Goal: Task Accomplishment & Management: Manage account settings

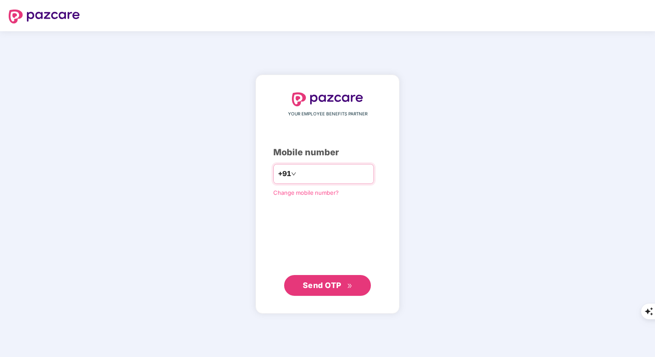
click at [307, 174] on input "number" at bounding box center [333, 174] width 71 height 14
type input "**********"
click at [319, 289] on span "Send OTP" at bounding box center [322, 284] width 39 height 9
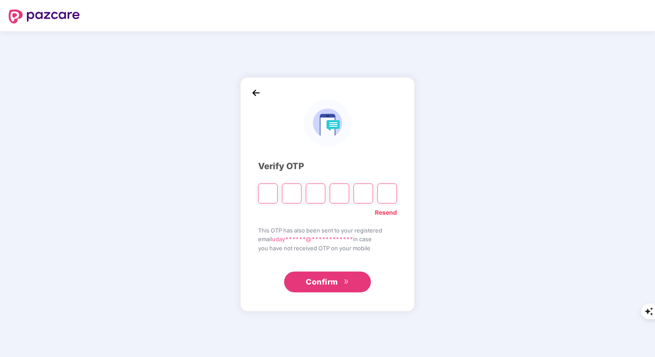
type input "*"
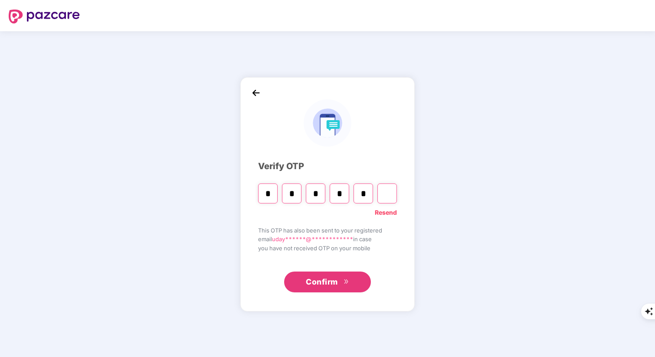
type input "*"
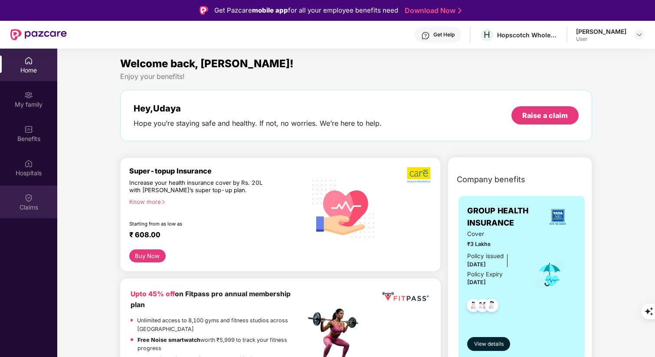
click at [23, 194] on div "Claims" at bounding box center [28, 202] width 57 height 33
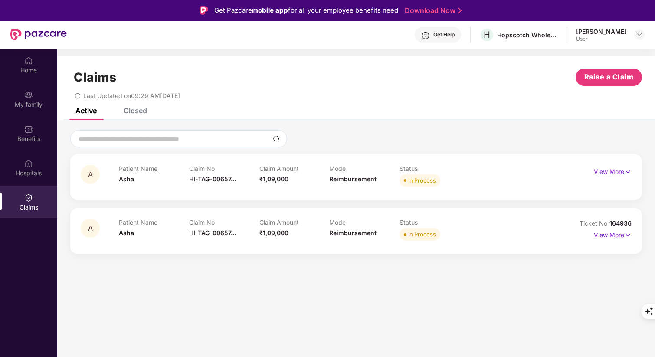
click at [142, 113] on div "Closed" at bounding box center [135, 110] width 23 height 9
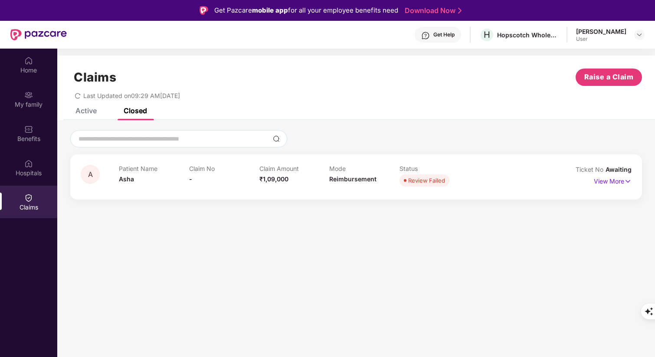
click at [91, 109] on div "Active" at bounding box center [85, 110] width 21 height 9
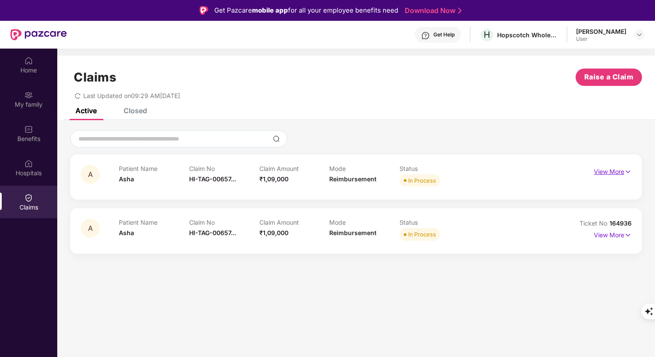
click at [626, 171] on img at bounding box center [627, 172] width 7 height 10
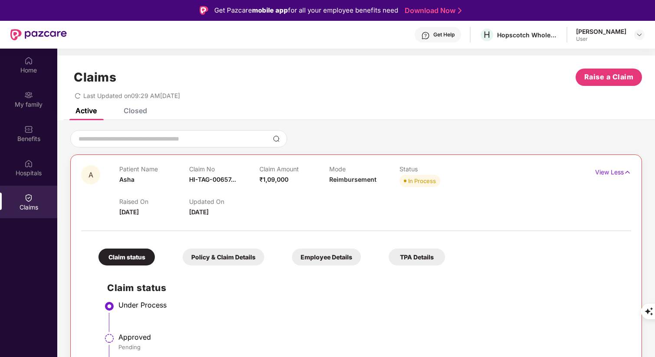
click at [134, 110] on div "Closed" at bounding box center [135, 110] width 23 height 9
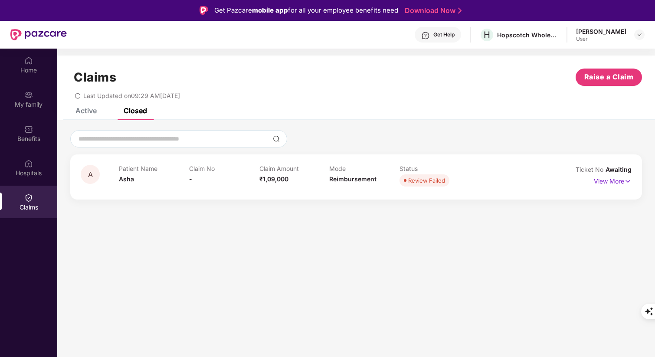
click at [88, 105] on div "Claims Raise a Claim Last Updated on 09:29 AM[DATE]" at bounding box center [356, 82] width 598 height 52
click at [88, 115] on div "Active" at bounding box center [85, 110] width 21 height 9
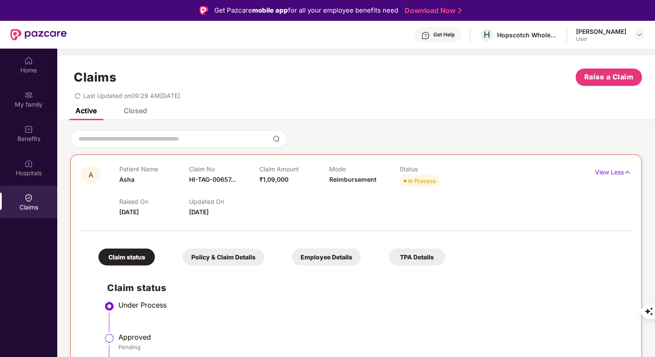
click at [32, 204] on div "Claims" at bounding box center [28, 207] width 57 height 9
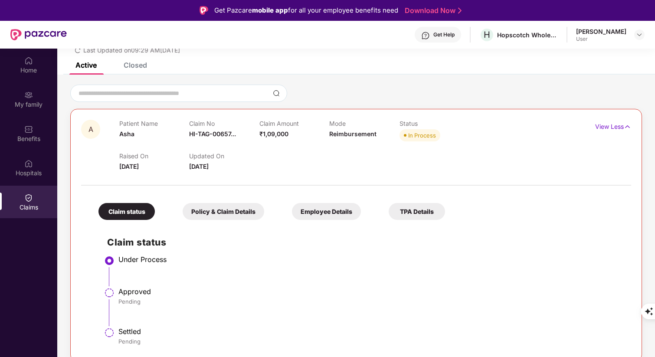
scroll to position [54, 0]
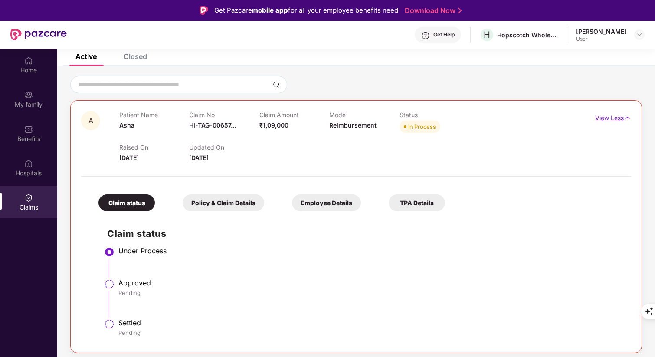
click at [629, 119] on img at bounding box center [627, 118] width 7 height 10
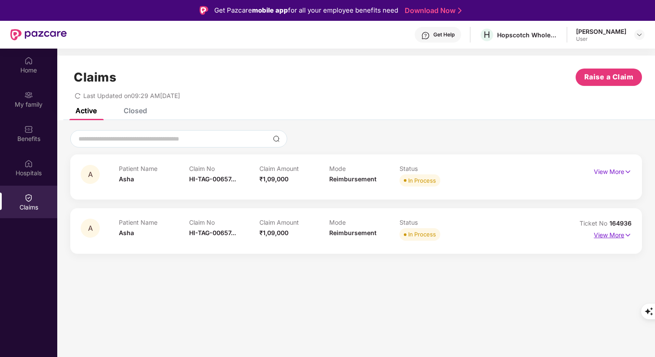
click at [629, 235] on img at bounding box center [627, 235] width 7 height 10
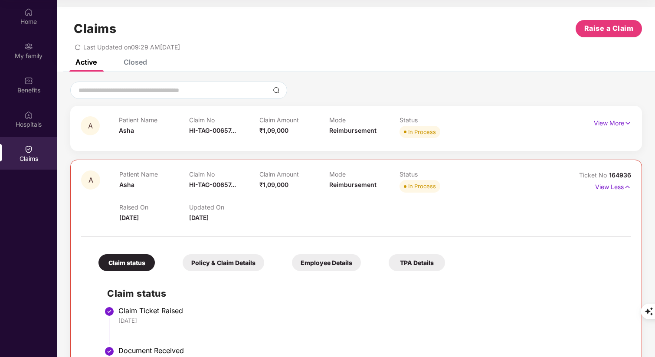
click at [330, 81] on div "A Patient Name Asha Claim No HI-TAG-00657... Claim Amount ₹1,09,000 Mode Reimbu…" at bounding box center [356, 307] width 598 height 470
click at [340, 82] on div at bounding box center [356, 90] width 572 height 17
click at [223, 35] on div "Claims Raise a Claim" at bounding box center [356, 28] width 572 height 17
click at [27, 79] on img at bounding box center [28, 80] width 9 height 9
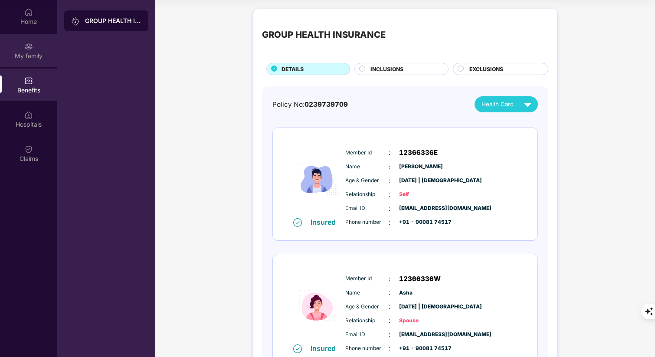
click at [32, 52] on div "My family" at bounding box center [28, 56] width 57 height 9
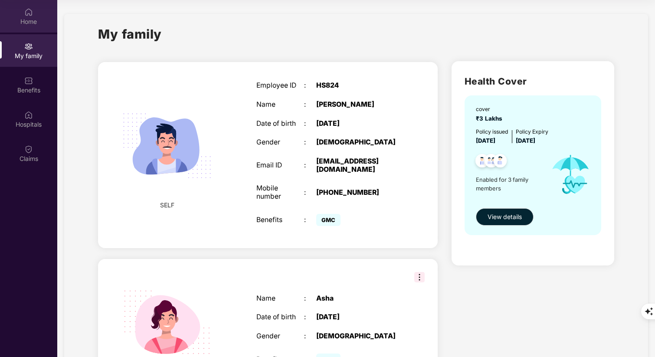
click at [31, 22] on div "Home" at bounding box center [28, 21] width 57 height 9
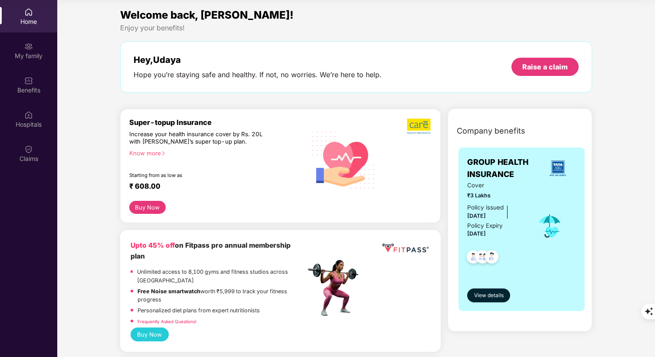
click at [30, 113] on img at bounding box center [28, 115] width 9 height 9
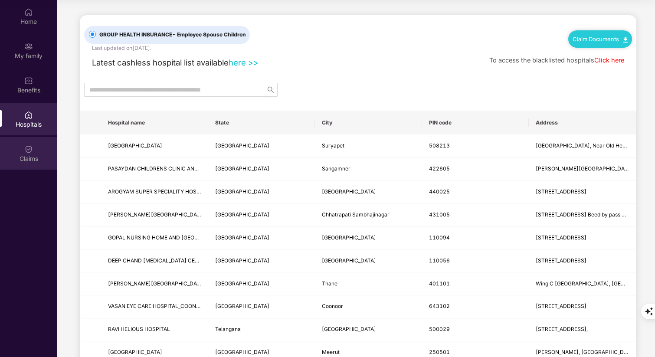
click at [29, 151] on img at bounding box center [28, 149] width 9 height 9
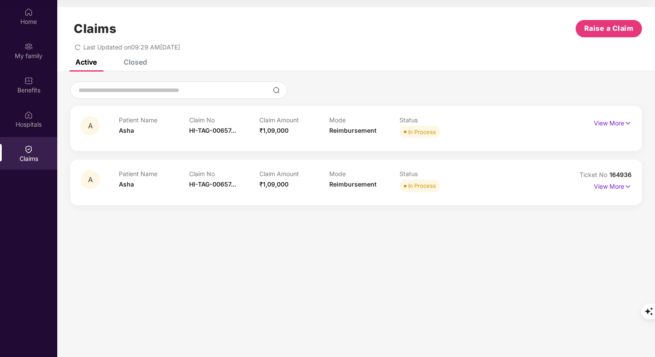
click at [187, 58] on div "Claims Raise a Claim Last Updated on 09:29 AM[DATE]" at bounding box center [356, 33] width 598 height 52
click at [227, 59] on div "Claims Raise a Claim Last Updated on 09:29 AM[DATE]" at bounding box center [356, 33] width 598 height 52
click at [294, 53] on div "Claims Raise a Claim Last Updated on 09:29 AM[DATE]" at bounding box center [356, 33] width 598 height 52
click at [267, 46] on div "Last Updated on 09:29 AM[DATE]" at bounding box center [356, 43] width 572 height 13
